Goal: Information Seeking & Learning: Learn about a topic

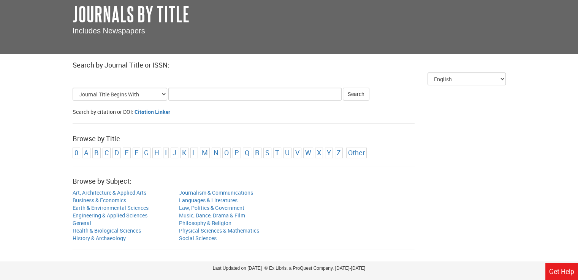
scroll to position [46, 0]
click at [286, 152] on li "U" at bounding box center [287, 152] width 8 height 11
click at [211, 86] on div "Select Language English العربية 中文（简体） 中文 (繁體) Français ([GEOGRAPHIC_DATA]) Fra…" at bounding box center [289, 166] width 444 height 189
click at [210, 92] on input "Title Search Criteria" at bounding box center [254, 93] width 173 height 13
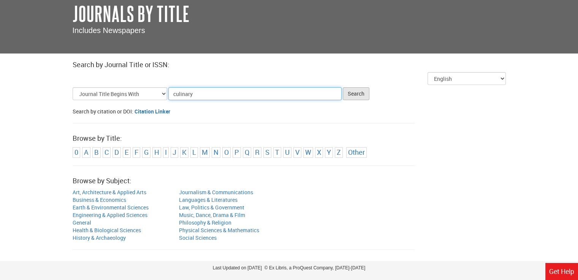
type input "culinary"
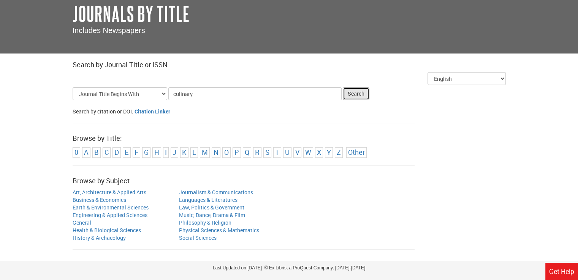
click at [357, 93] on button "Search" at bounding box center [356, 93] width 27 height 13
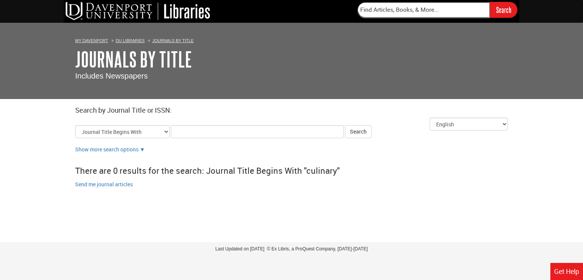
click at [225, 131] on input "Title Search Criteria" at bounding box center [257, 131] width 173 height 13
type input "chef"
click button "Search" at bounding box center [358, 131] width 27 height 13
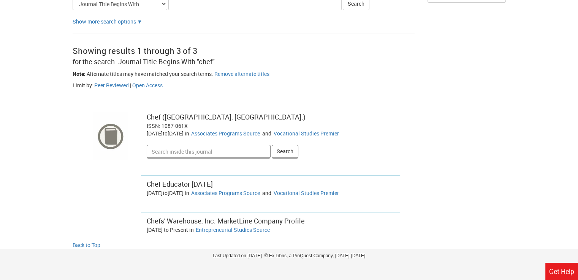
scroll to position [134, 0]
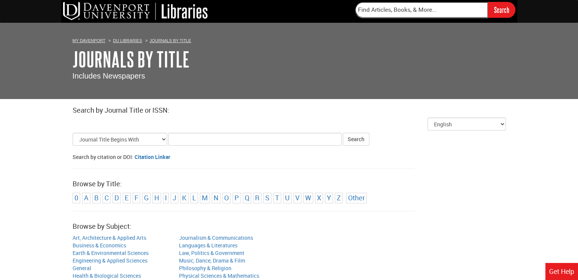
scroll to position [64, 0]
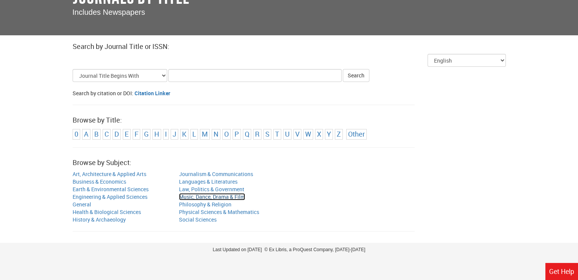
click at [200, 196] on link "Music, Dance, Drama & Film" at bounding box center [212, 196] width 66 height 7
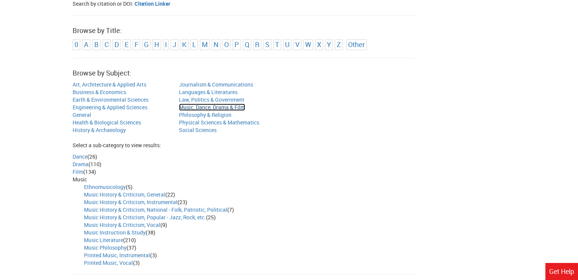
scroll to position [197, 0]
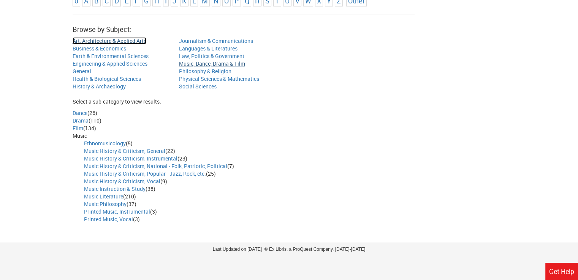
click at [87, 39] on link "Art, Architecture & Applied Arts" at bounding box center [110, 40] width 74 height 7
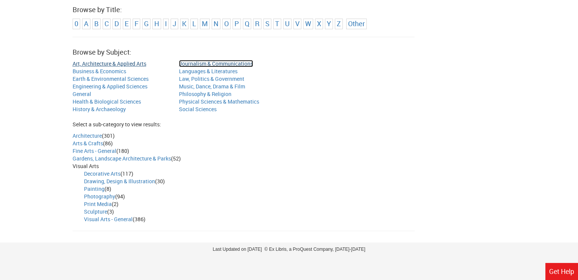
click at [192, 64] on link "Journalism & Communications" at bounding box center [216, 63] width 74 height 7
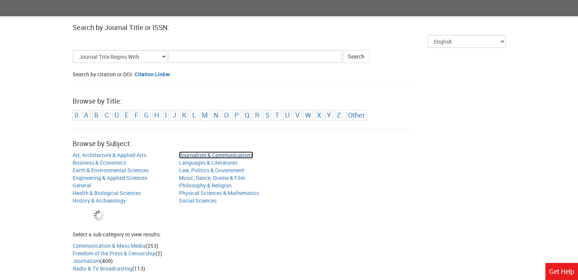
scroll to position [114, 0]
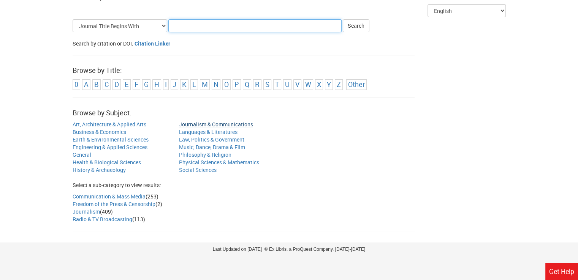
click at [202, 27] on input "Title Search Criteria" at bounding box center [254, 25] width 173 height 13
type input "g"
type input "health"
click button "Search" at bounding box center [356, 25] width 27 height 13
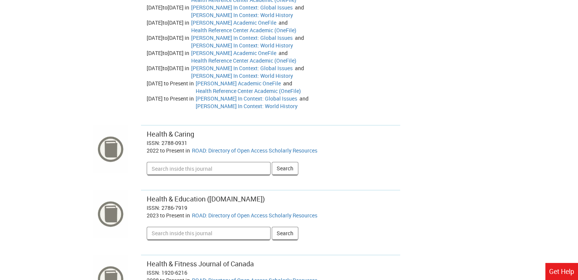
scroll to position [1794, 0]
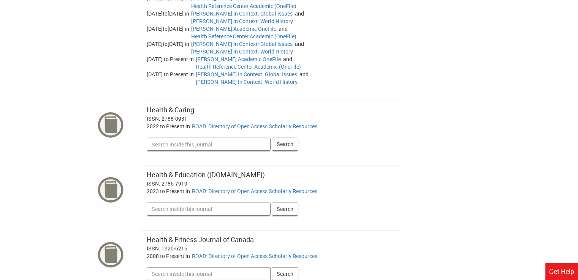
click at [172, 105] on div "Health & Caring" at bounding box center [271, 110] width 248 height 10
click at [110, 101] on img at bounding box center [110, 125] width 34 height 48
click at [249, 123] on link "ROAD: Directory of Open Access Scholarly Resources" at bounding box center [254, 126] width 125 height 7
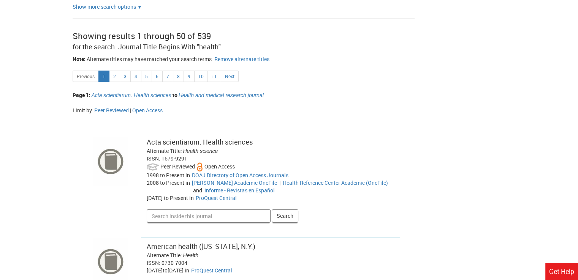
scroll to position [108, 0]
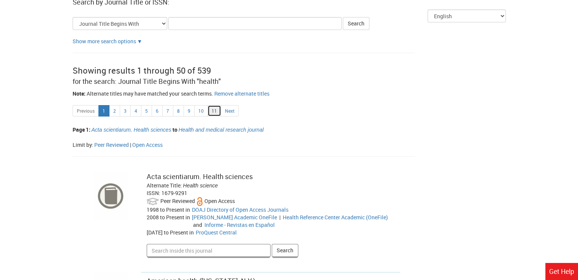
click at [209, 111] on link "11" at bounding box center [214, 110] width 14 height 11
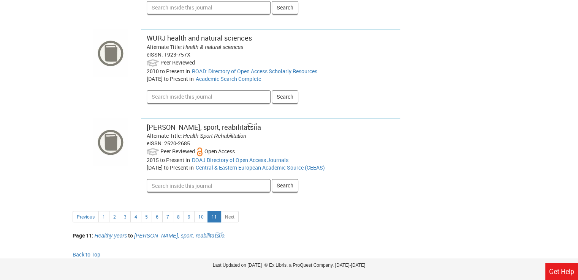
scroll to position [3350, 0]
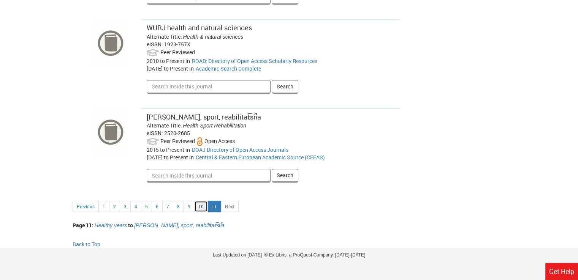
click at [194, 201] on link "10" at bounding box center [201, 206] width 14 height 11
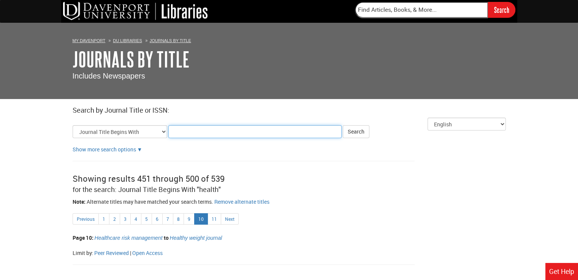
click at [188, 134] on input "Title Search Criteria" at bounding box center [254, 131] width 173 height 13
type input "obesity"
click button "Search" at bounding box center [356, 131] width 27 height 13
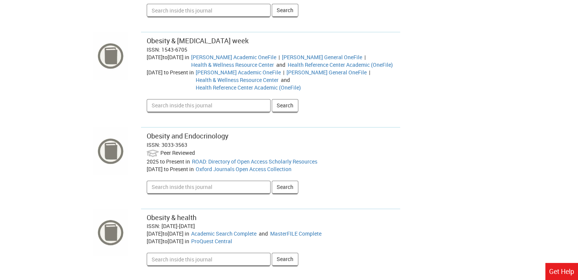
scroll to position [298, 0]
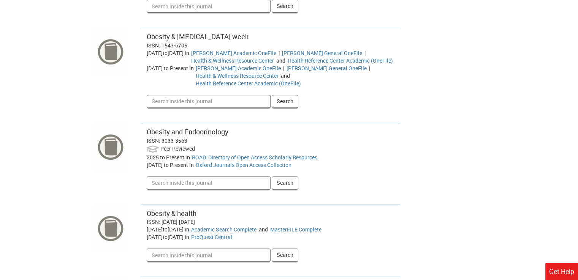
click at [173, 35] on div "Obesity & [MEDICAL_DATA] week" at bounding box center [271, 37] width 248 height 10
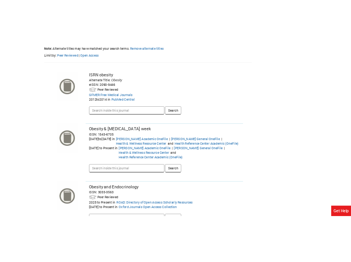
scroll to position [202, 0]
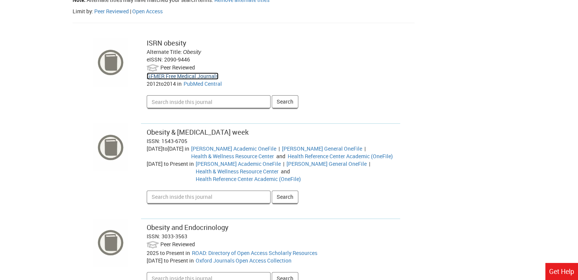
click at [193, 74] on link "GFMER Free Medical Journals" at bounding box center [183, 76] width 72 height 7
